Goal: Information Seeking & Learning: Learn about a topic

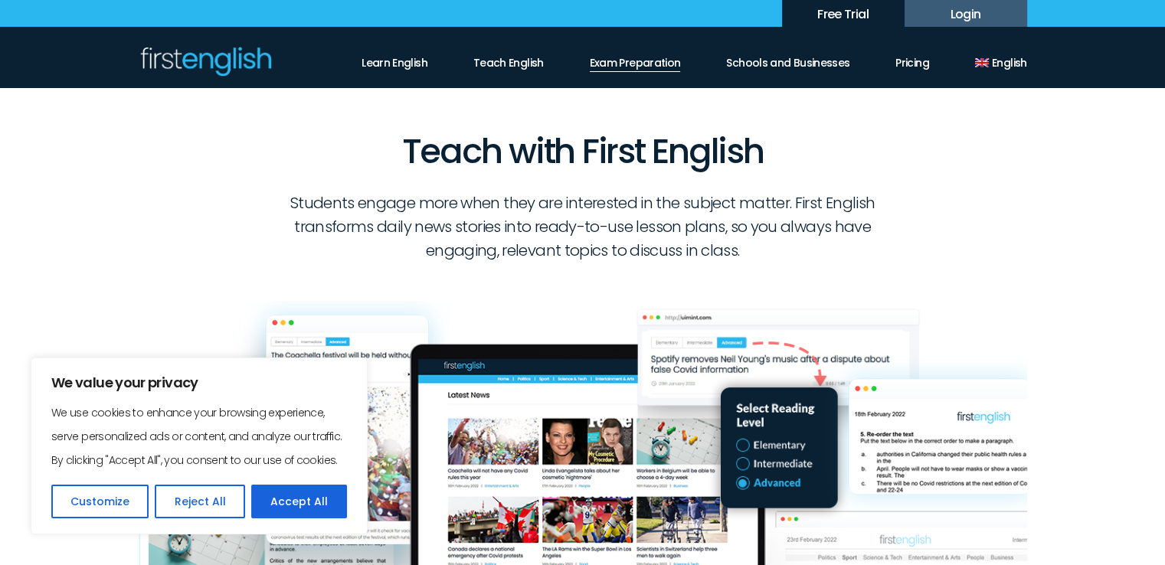
click at [645, 63] on link "Exam Preparation" at bounding box center [635, 59] width 91 height 26
click at [646, 67] on link "Exam Preparation" at bounding box center [635, 59] width 91 height 26
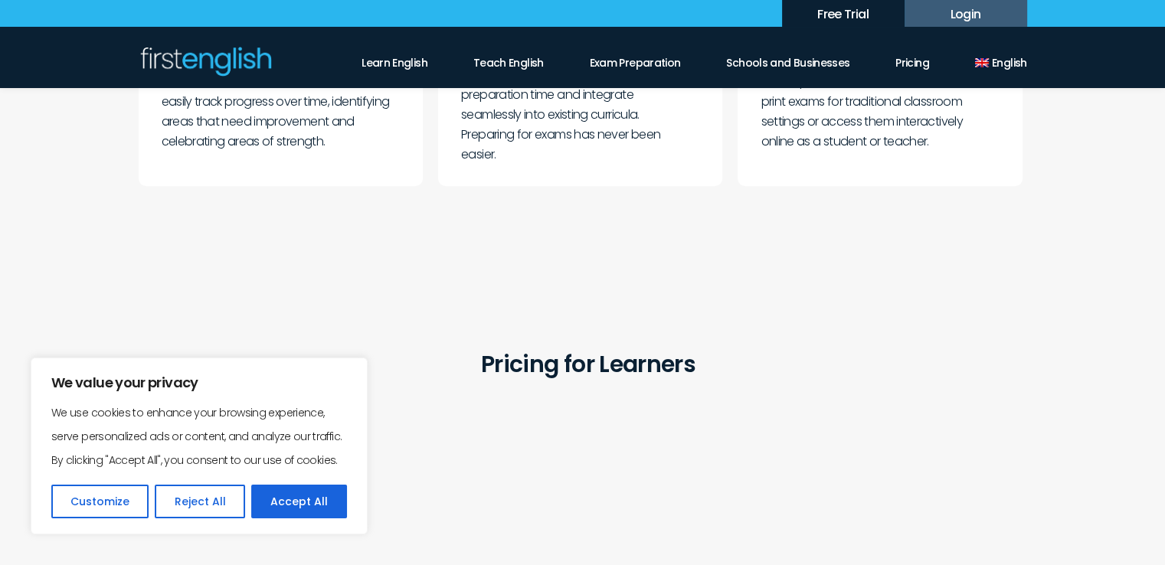
scroll to position [996, 0]
